Goal: Go to known website: Access a specific website the user already knows

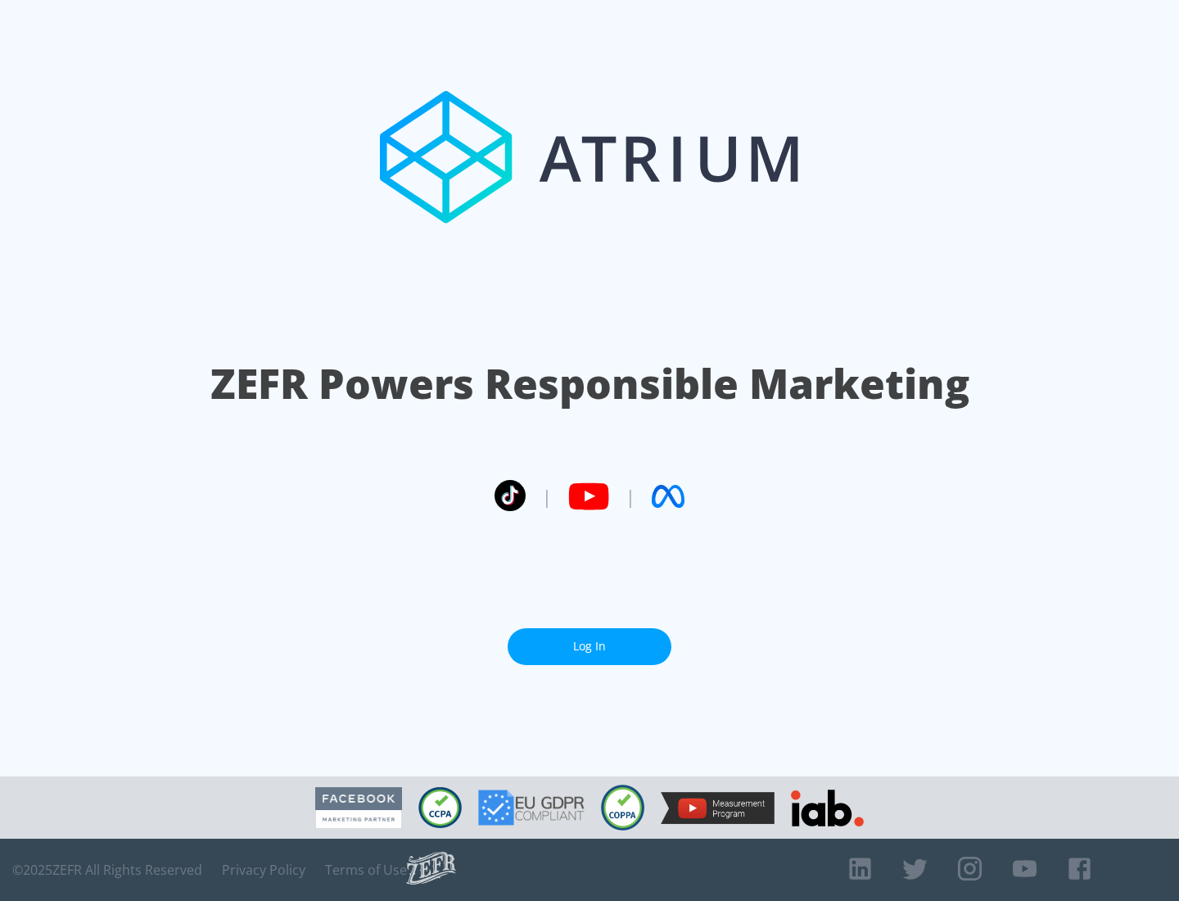
click at [590, 646] on link "Log In" at bounding box center [590, 646] width 164 height 37
